Goal: Navigation & Orientation: Find specific page/section

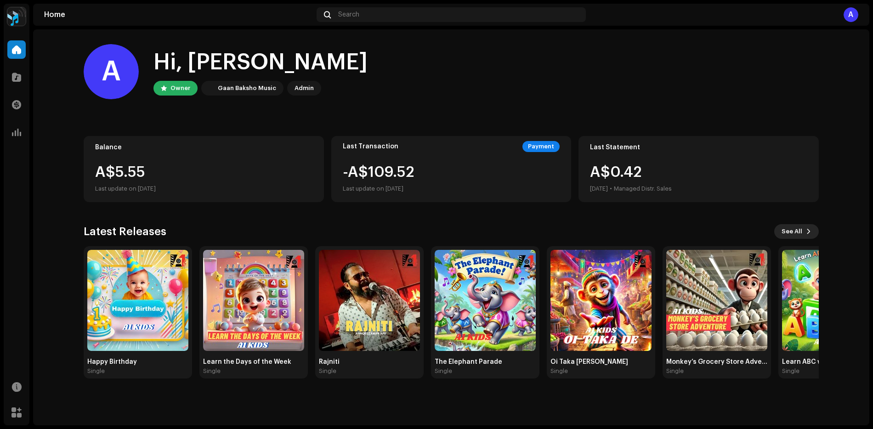
click at [802, 235] on span "See All" at bounding box center [792, 231] width 21 height 18
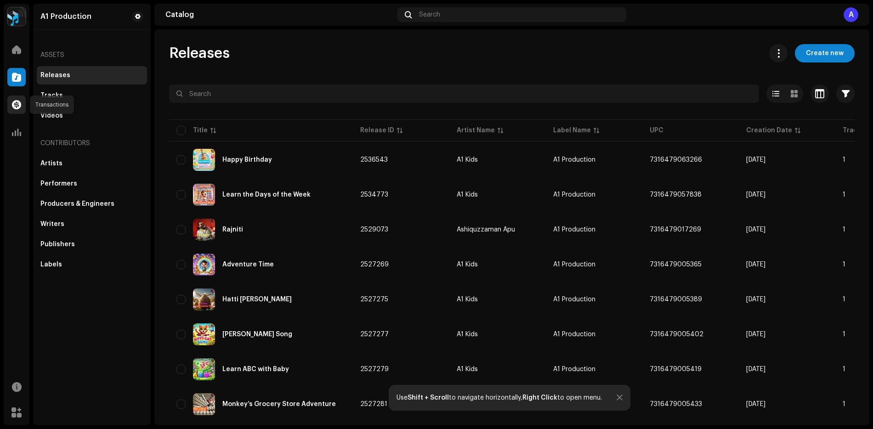
click at [14, 106] on span at bounding box center [16, 104] width 9 height 7
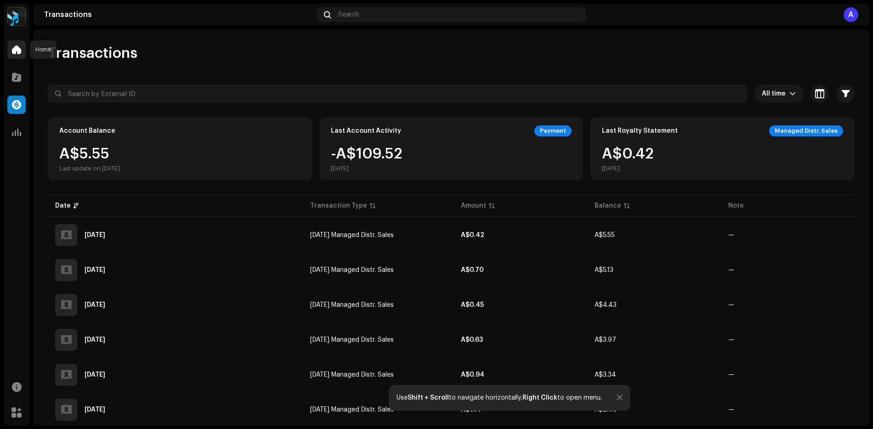
click at [18, 50] on span at bounding box center [16, 49] width 9 height 7
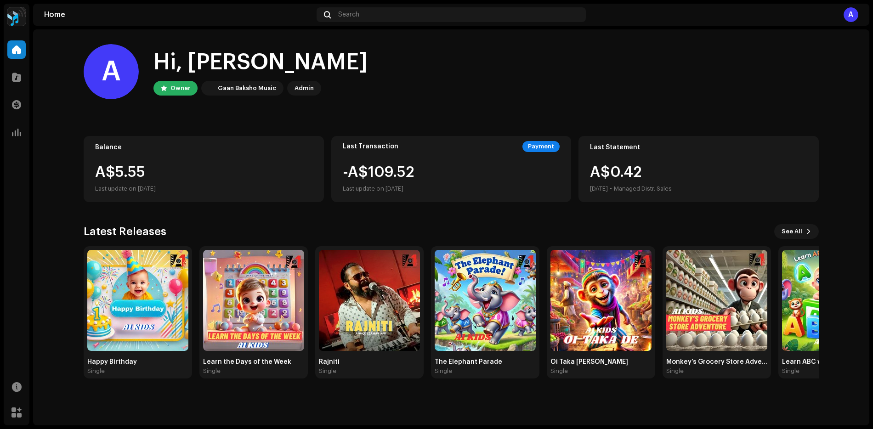
click at [131, 176] on div "A$5.55" at bounding box center [203, 172] width 217 height 15
click at [17, 103] on span at bounding box center [16, 104] width 9 height 7
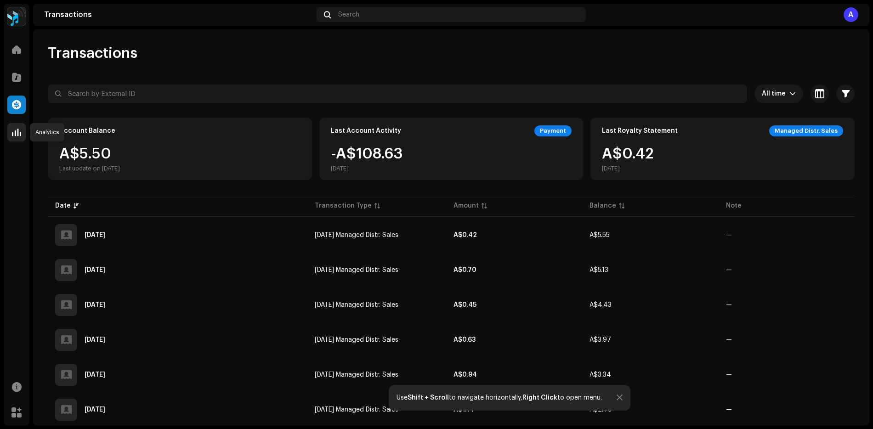
click at [17, 131] on span at bounding box center [16, 132] width 9 height 7
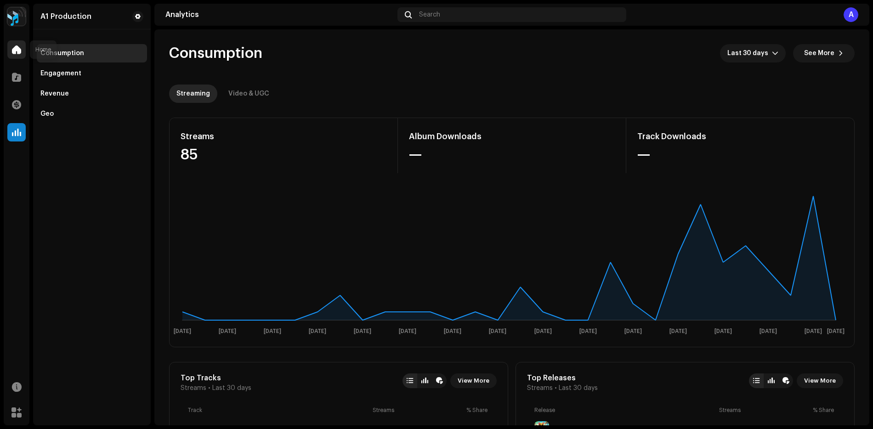
click at [15, 50] on span at bounding box center [16, 49] width 9 height 7
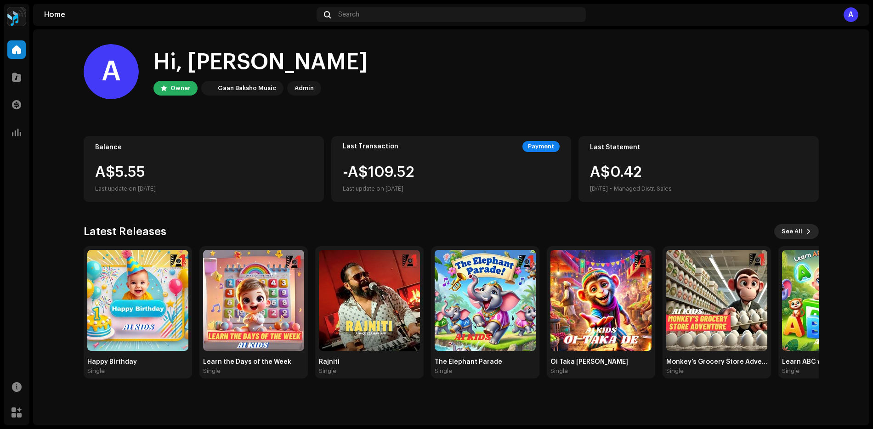
click at [794, 234] on span "See All" at bounding box center [792, 231] width 21 height 18
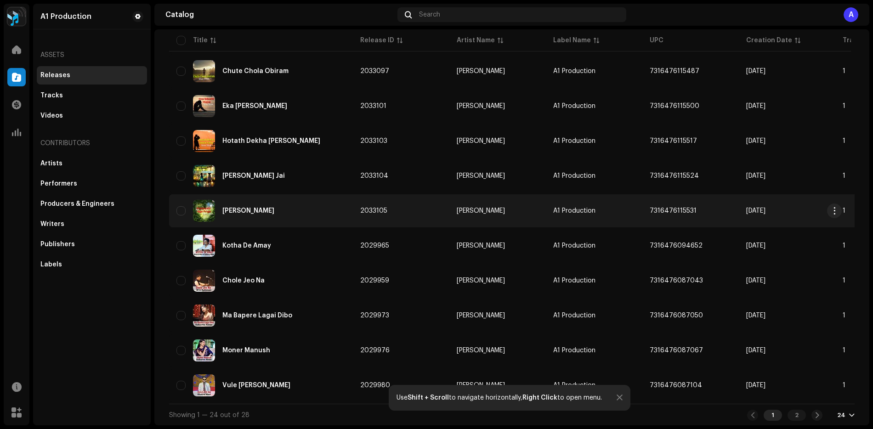
scroll to position [584, 0]
